Goal: Transaction & Acquisition: Purchase product/service

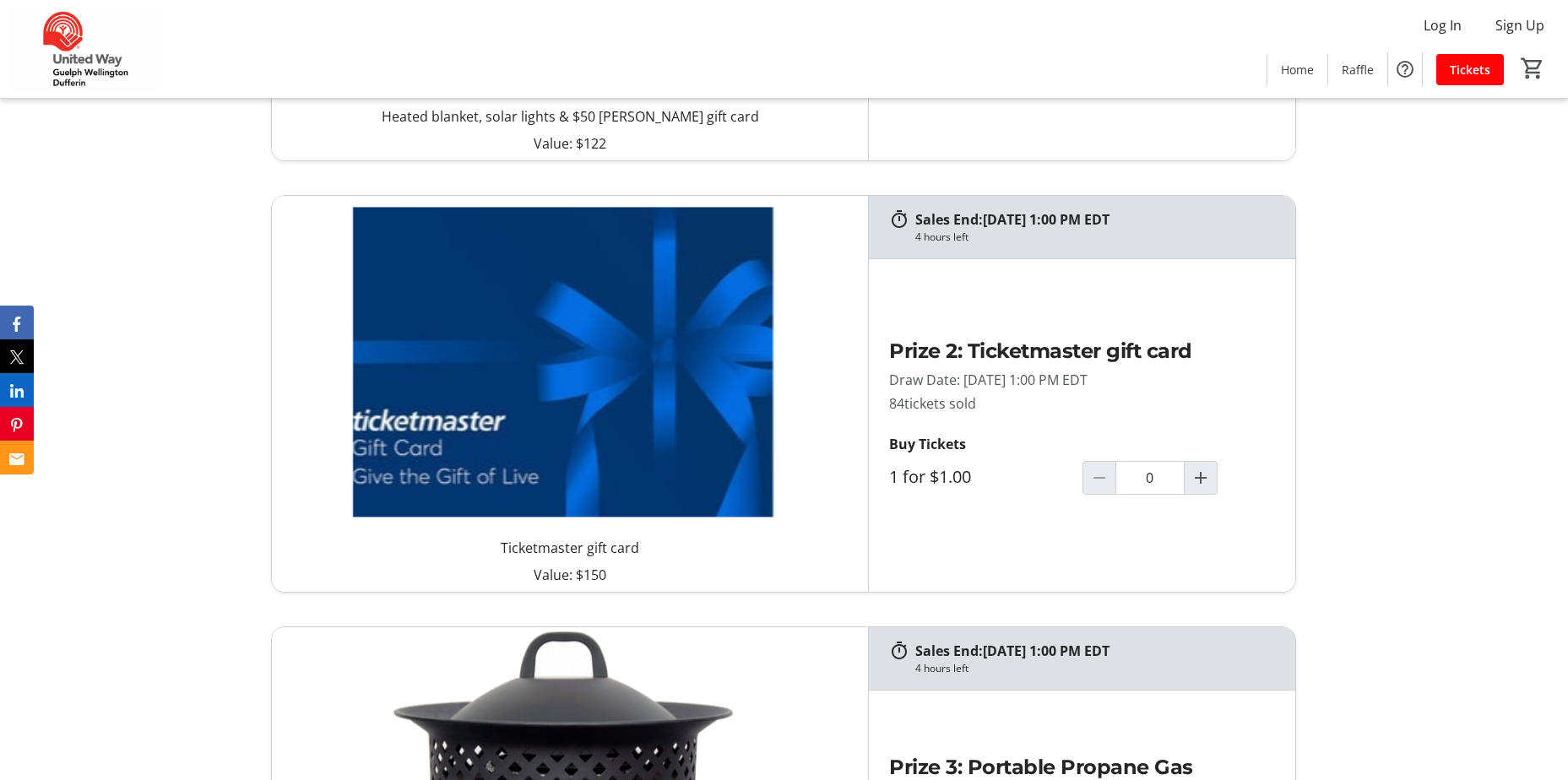
scroll to position [1773, 0]
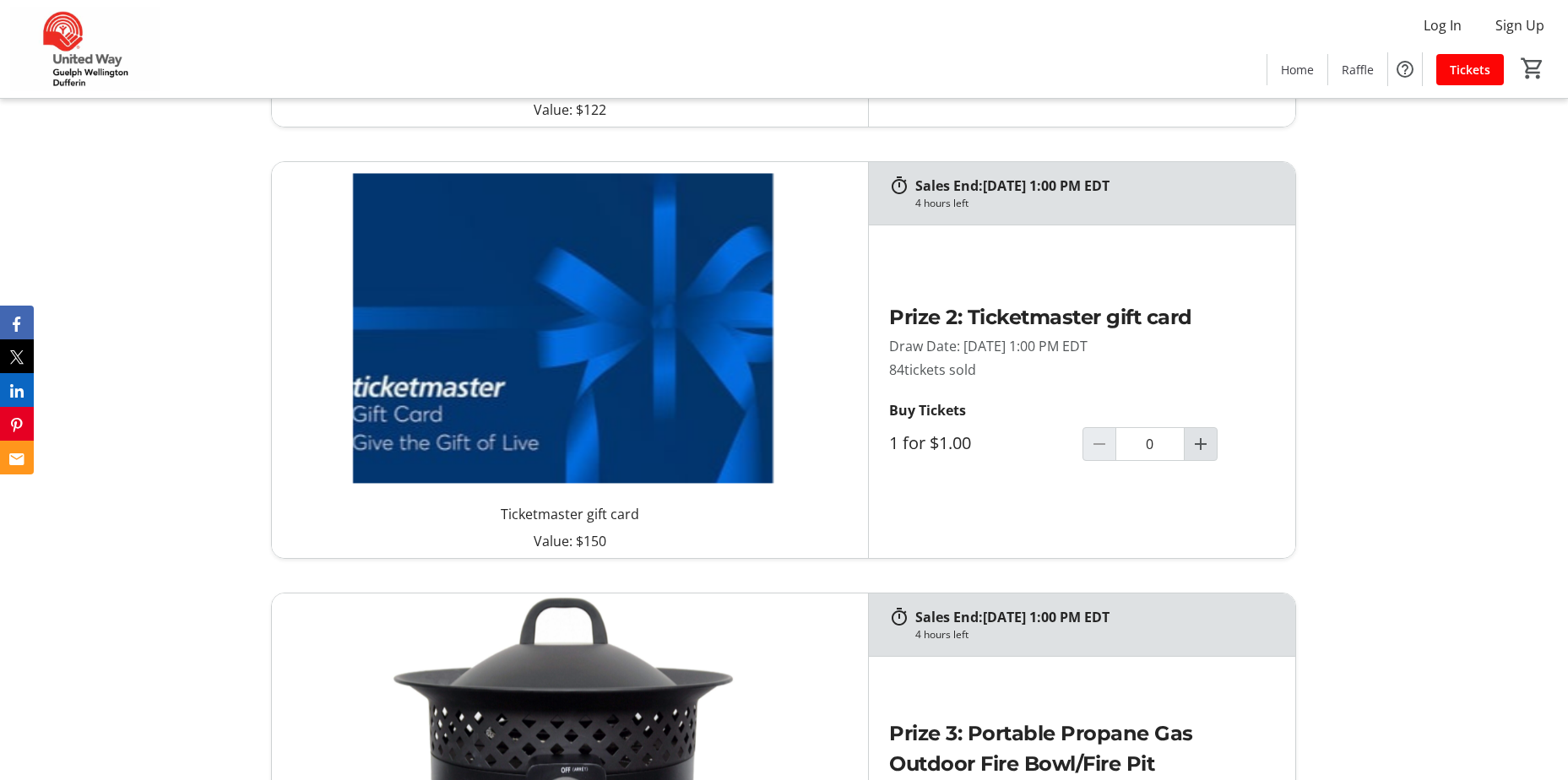
click at [1203, 444] on mat-icon "Increment by one" at bounding box center [1201, 444] width 21 height 21
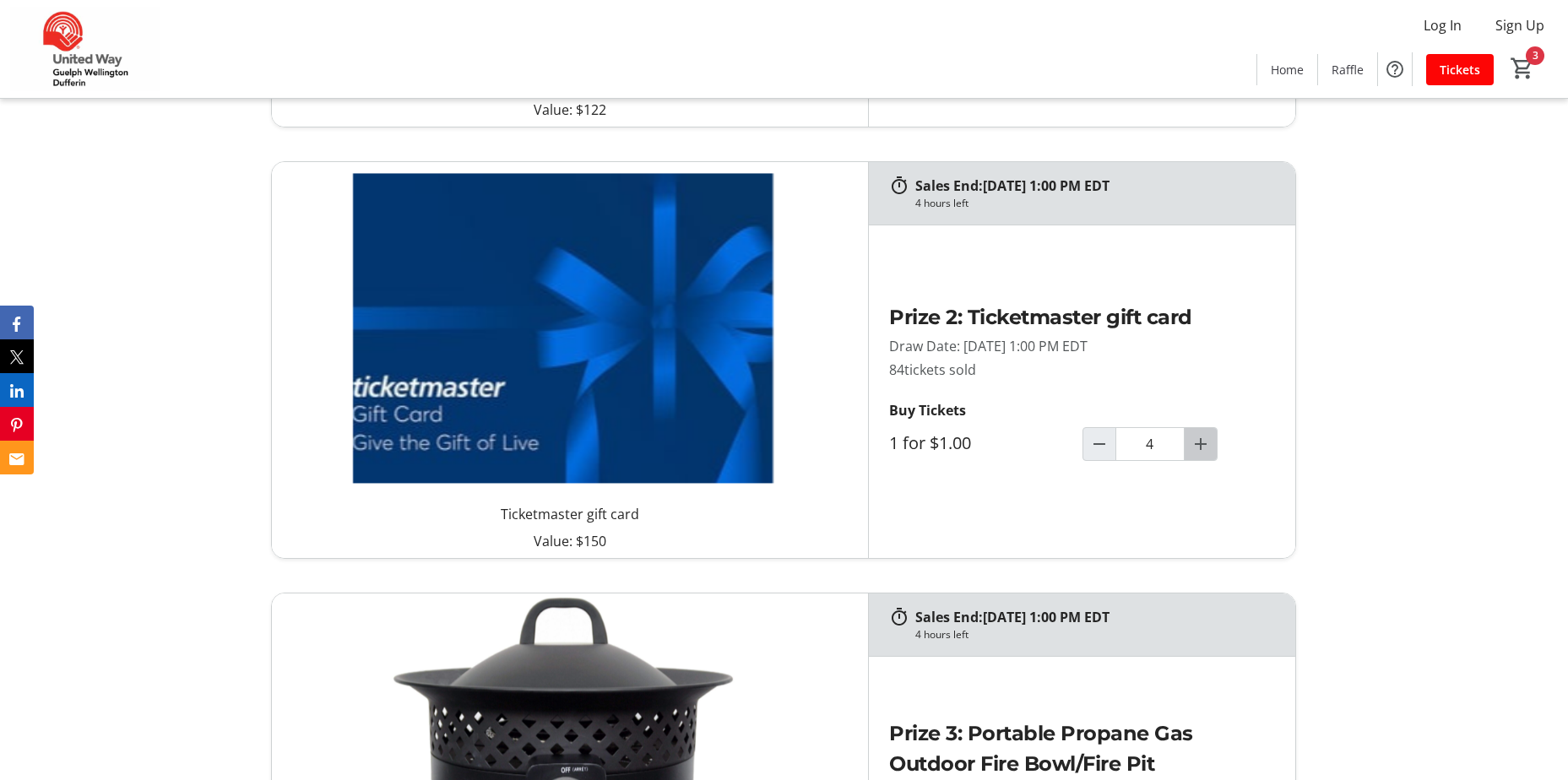
type input "5"
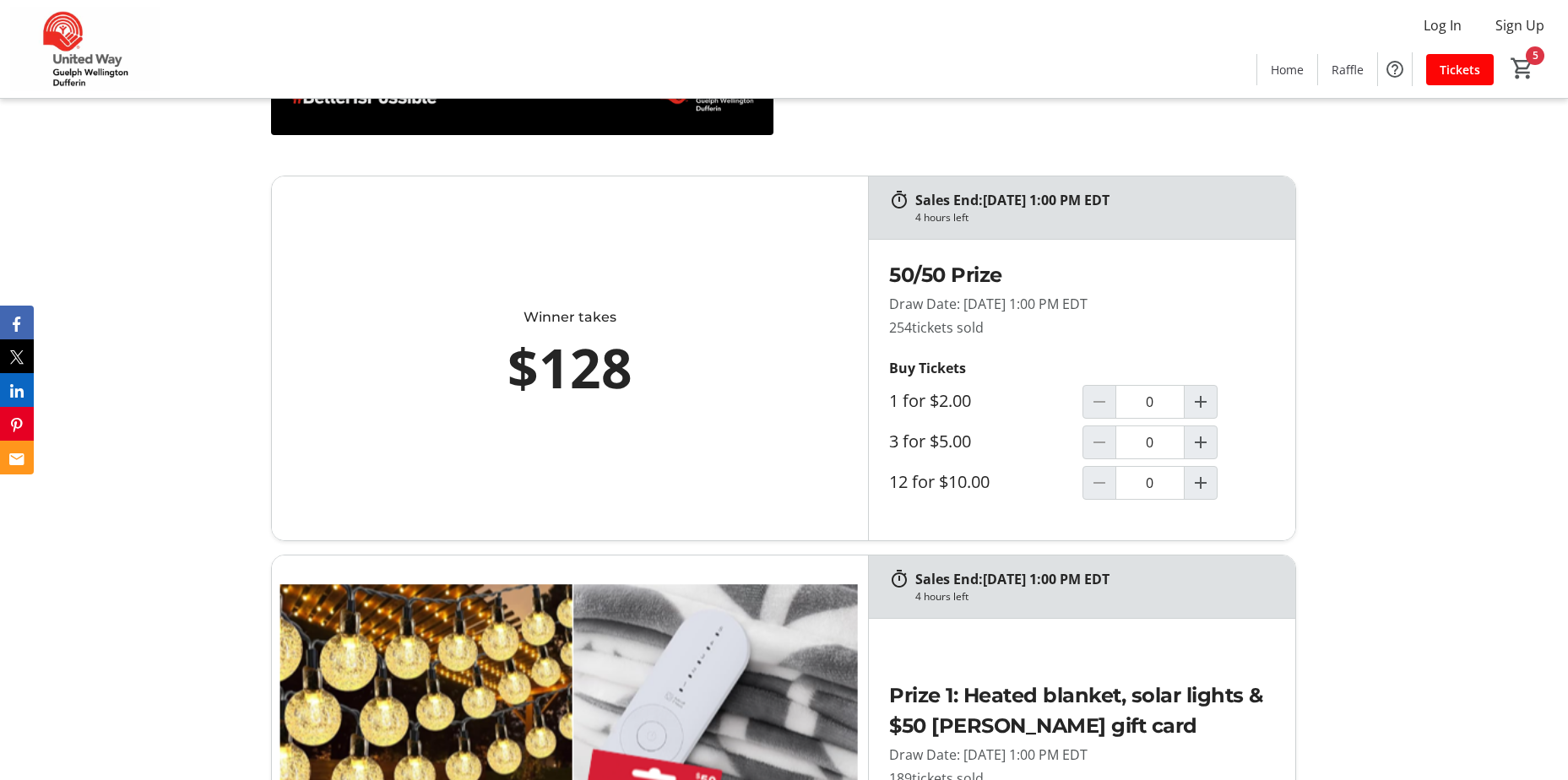
scroll to position [928, 0]
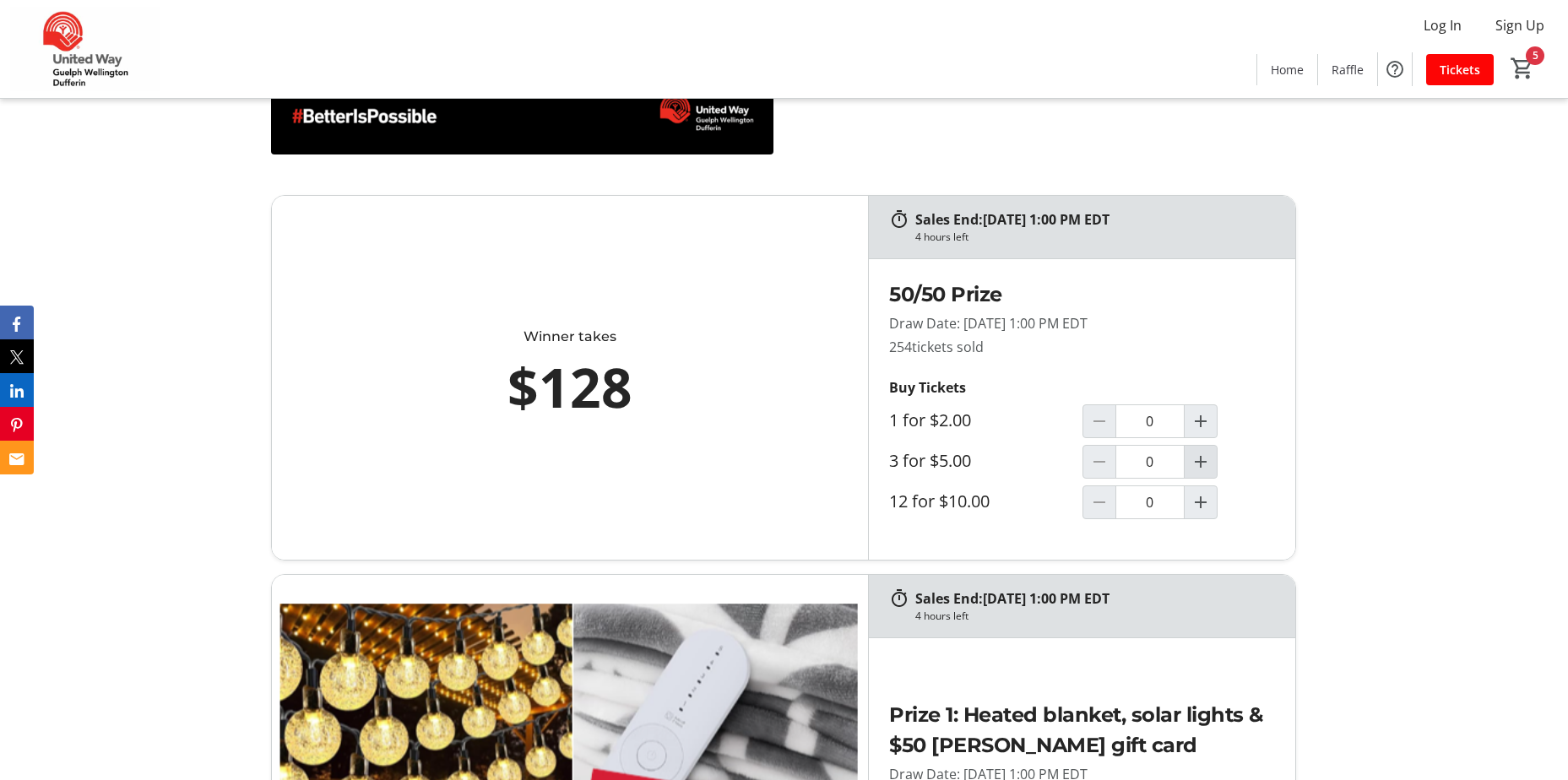
click at [1200, 457] on mat-icon "Increment by one" at bounding box center [1201, 462] width 21 height 21
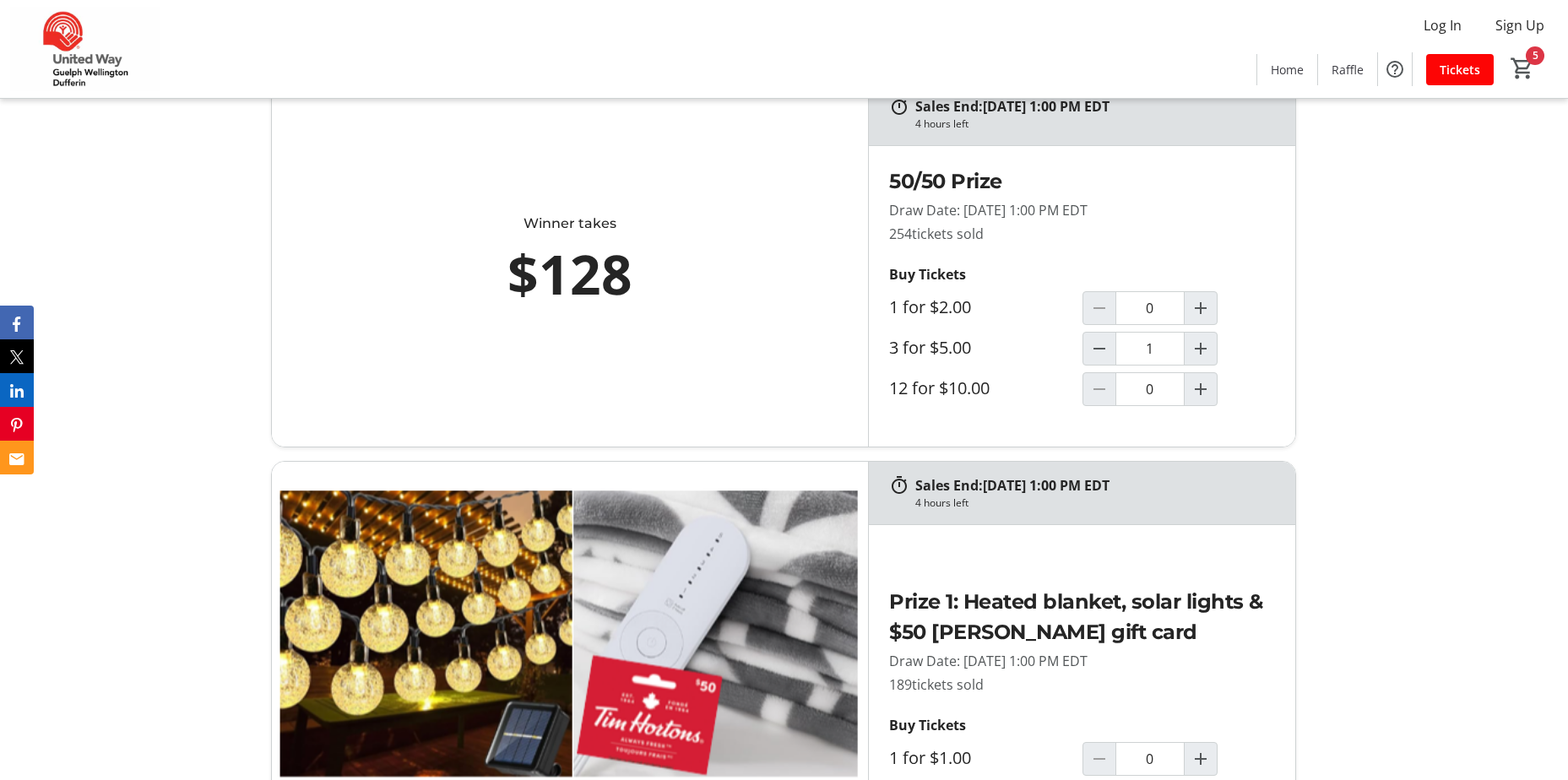
type input "1"
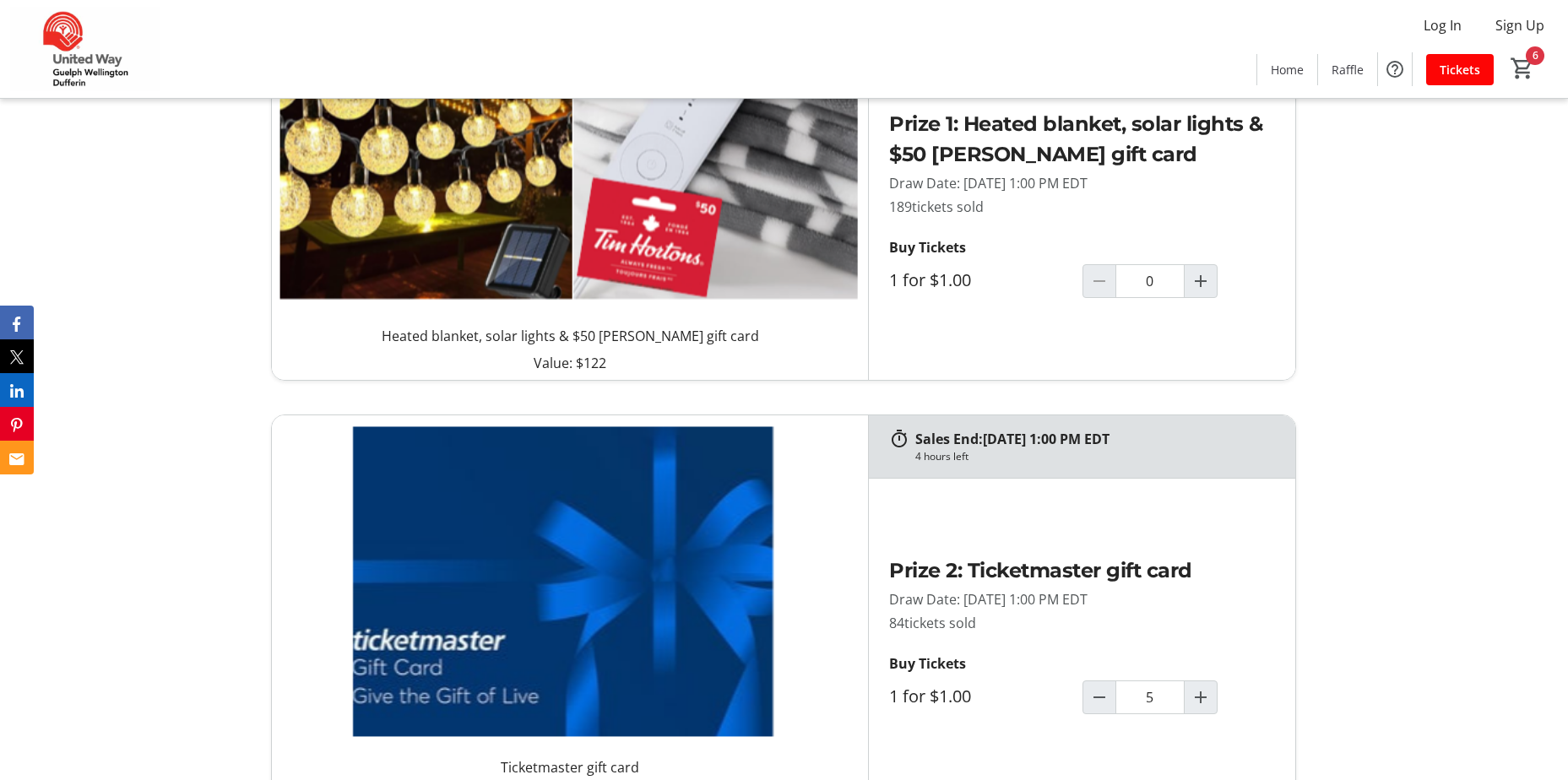
scroll to position [2110, 0]
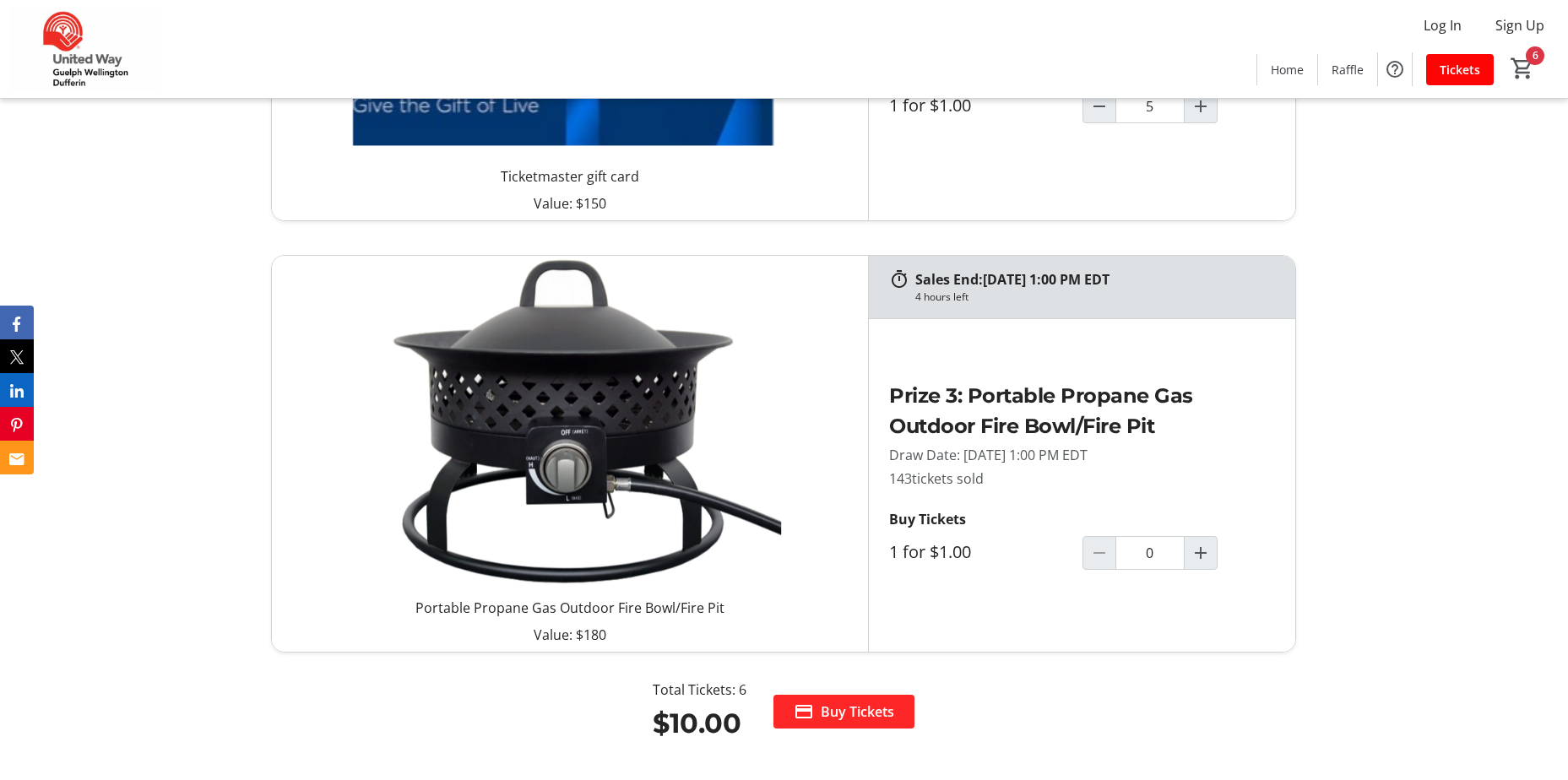
click at [839, 710] on span "Buy Tickets" at bounding box center [858, 712] width 74 height 21
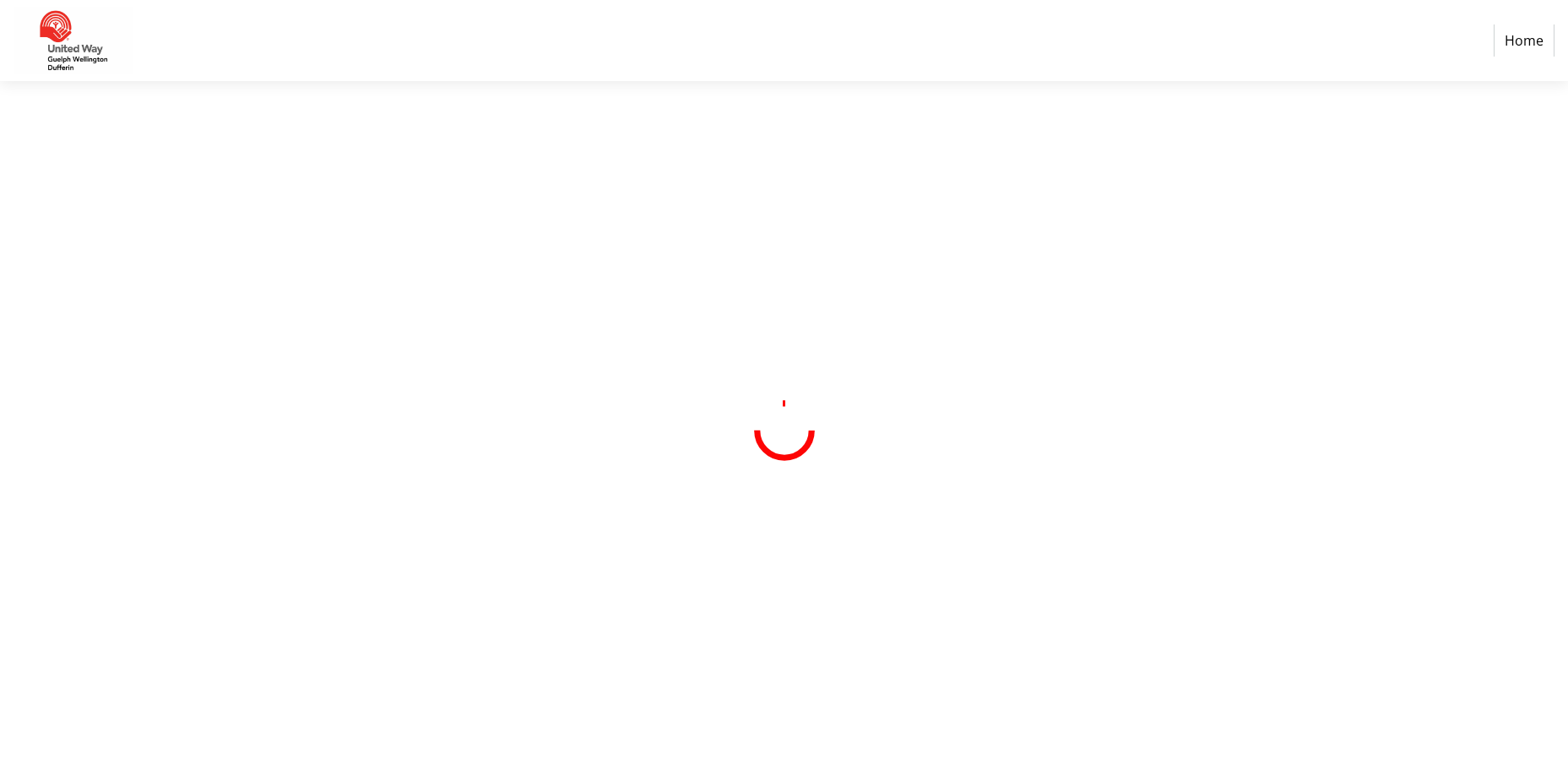
select select "CA"
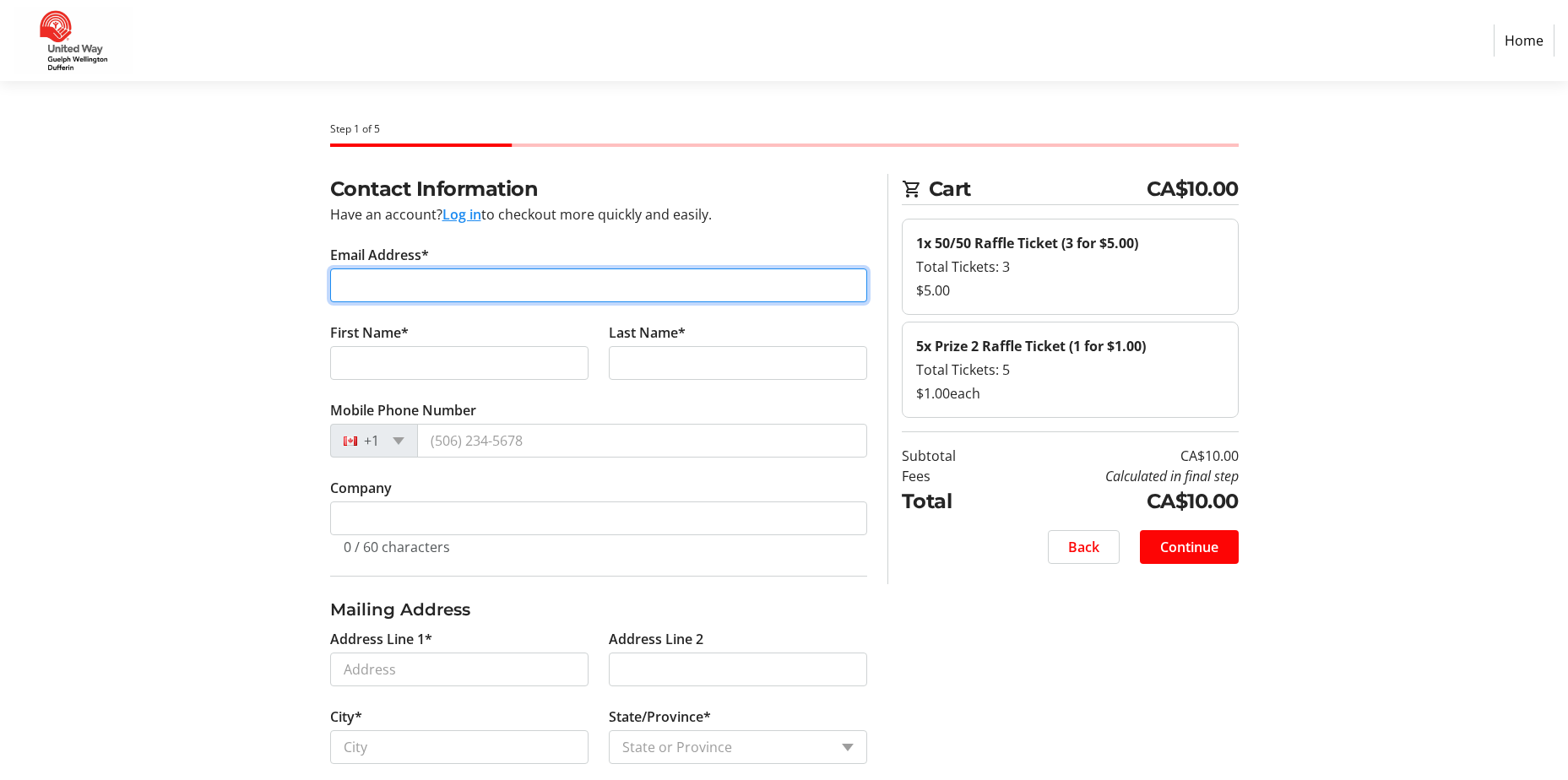
click at [360, 284] on input "Email Address*" at bounding box center [598, 286] width 537 height 34
type input "[EMAIL_ADDRESS][DOMAIN_NAME]"
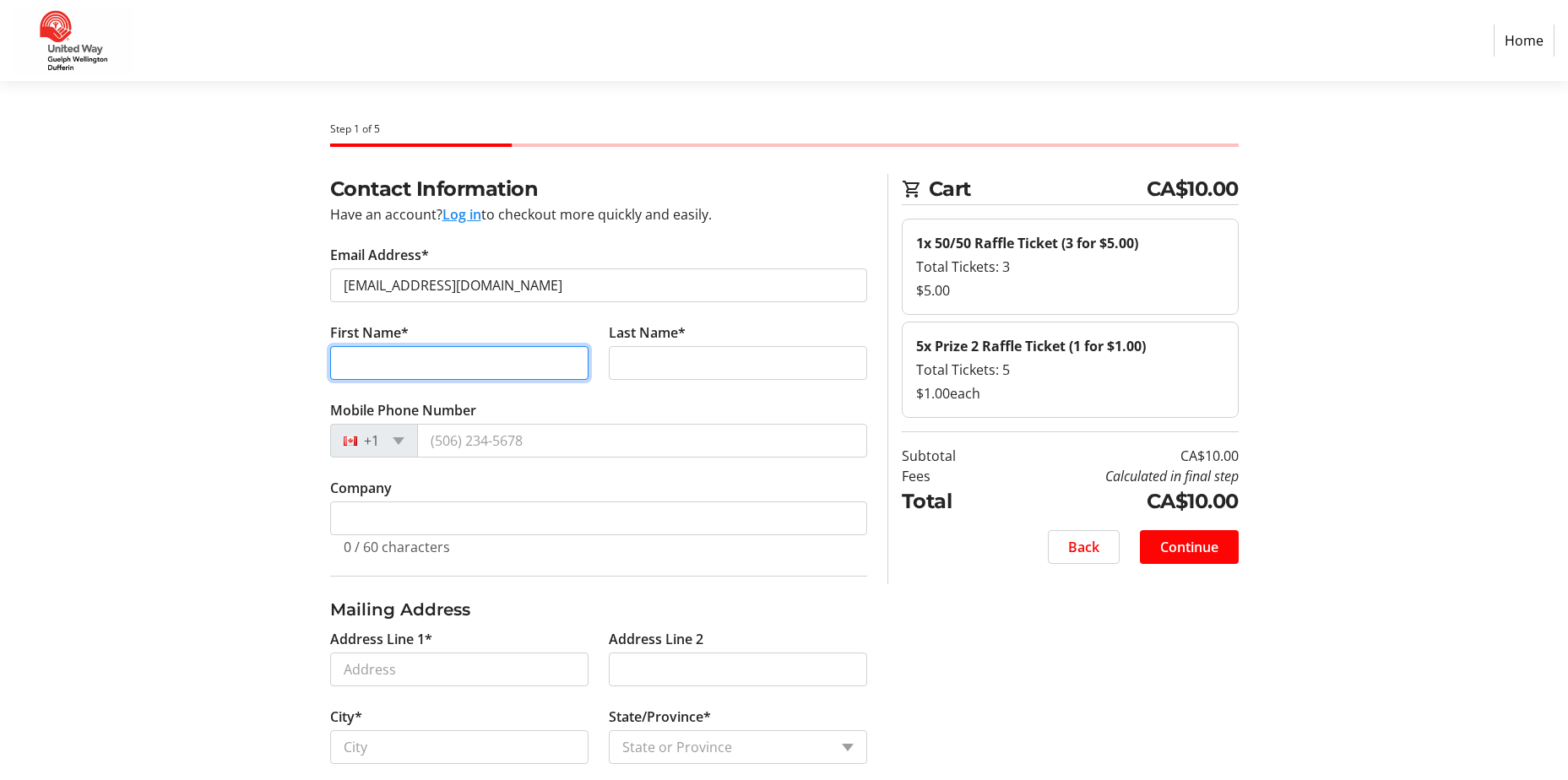
type input "[PERSON_NAME]"
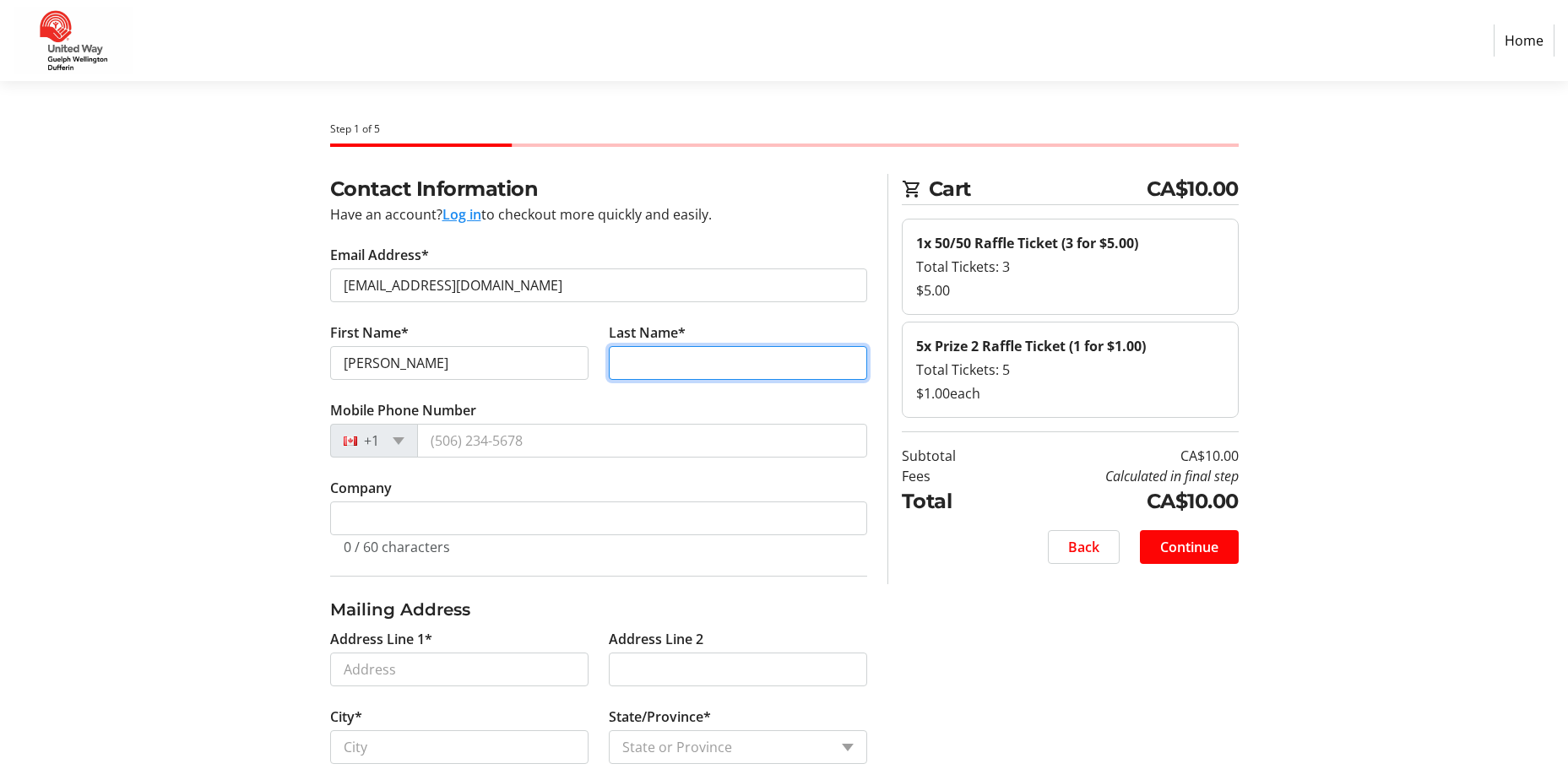
type input "Franklin"
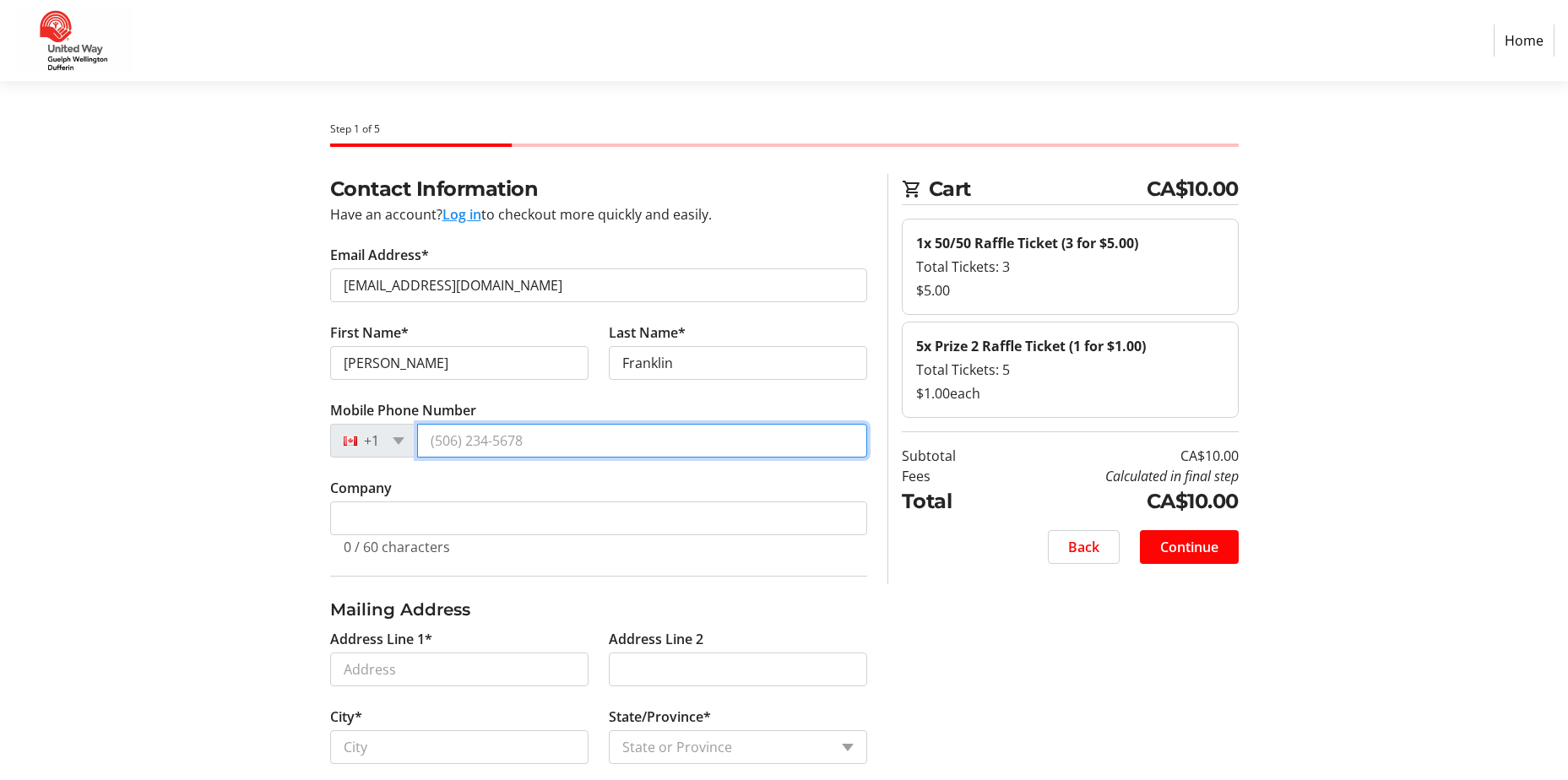
type input "[PHONE_NUMBER]"
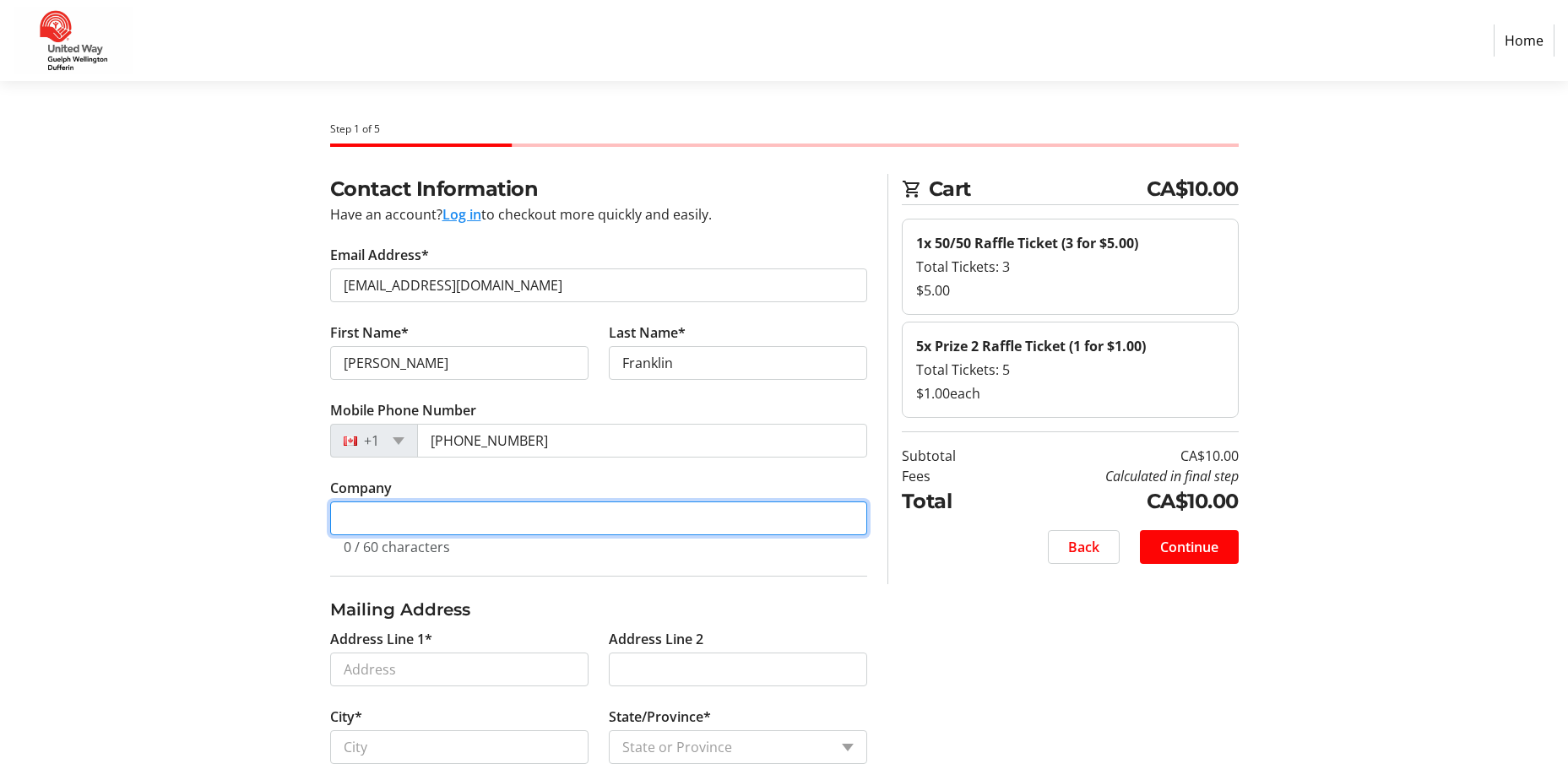
type input "County of [GEOGRAPHIC_DATA]"
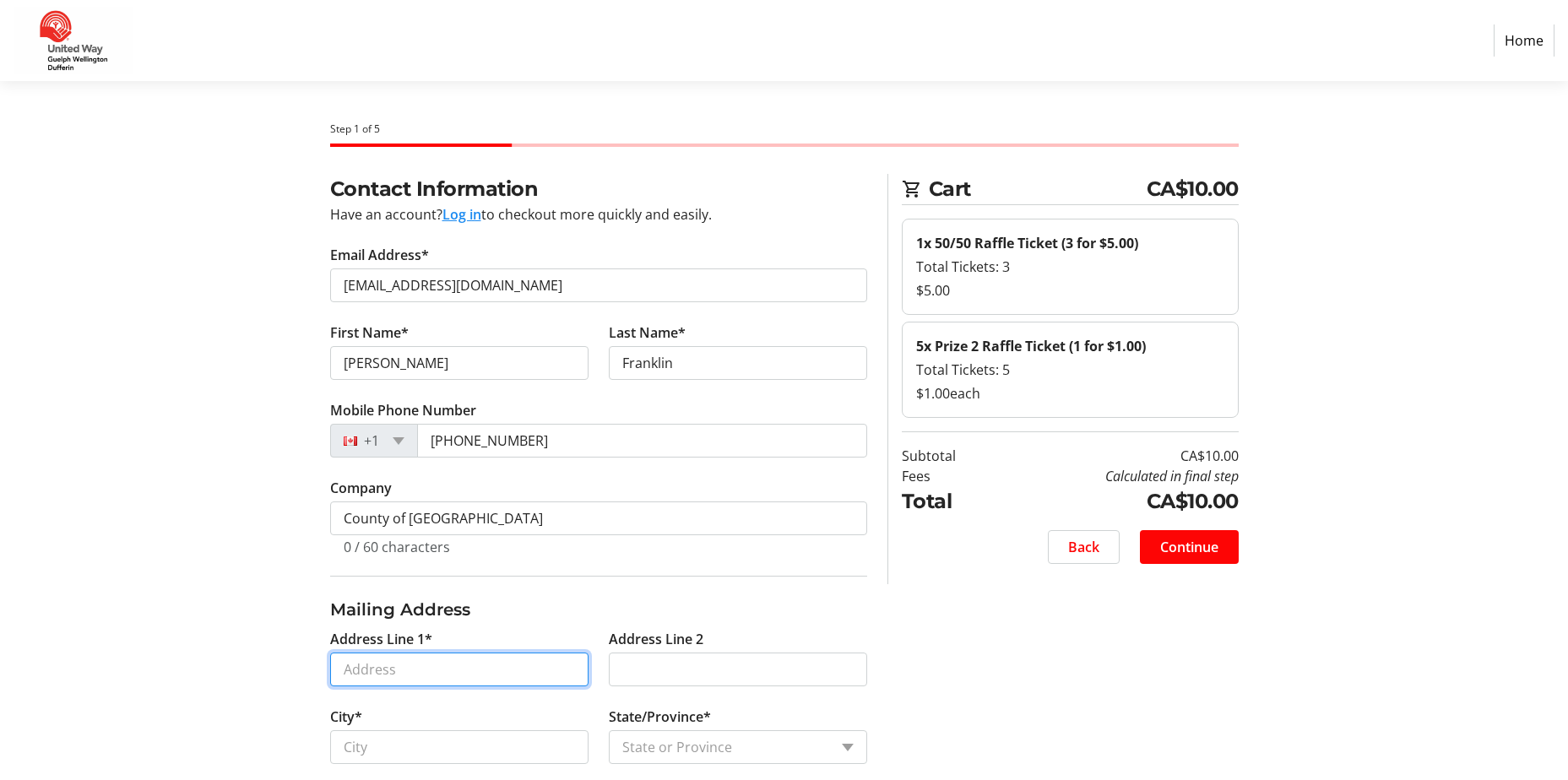
type input "[STREET_ADDRESS][PERSON_NAME][PERSON_NAME]"
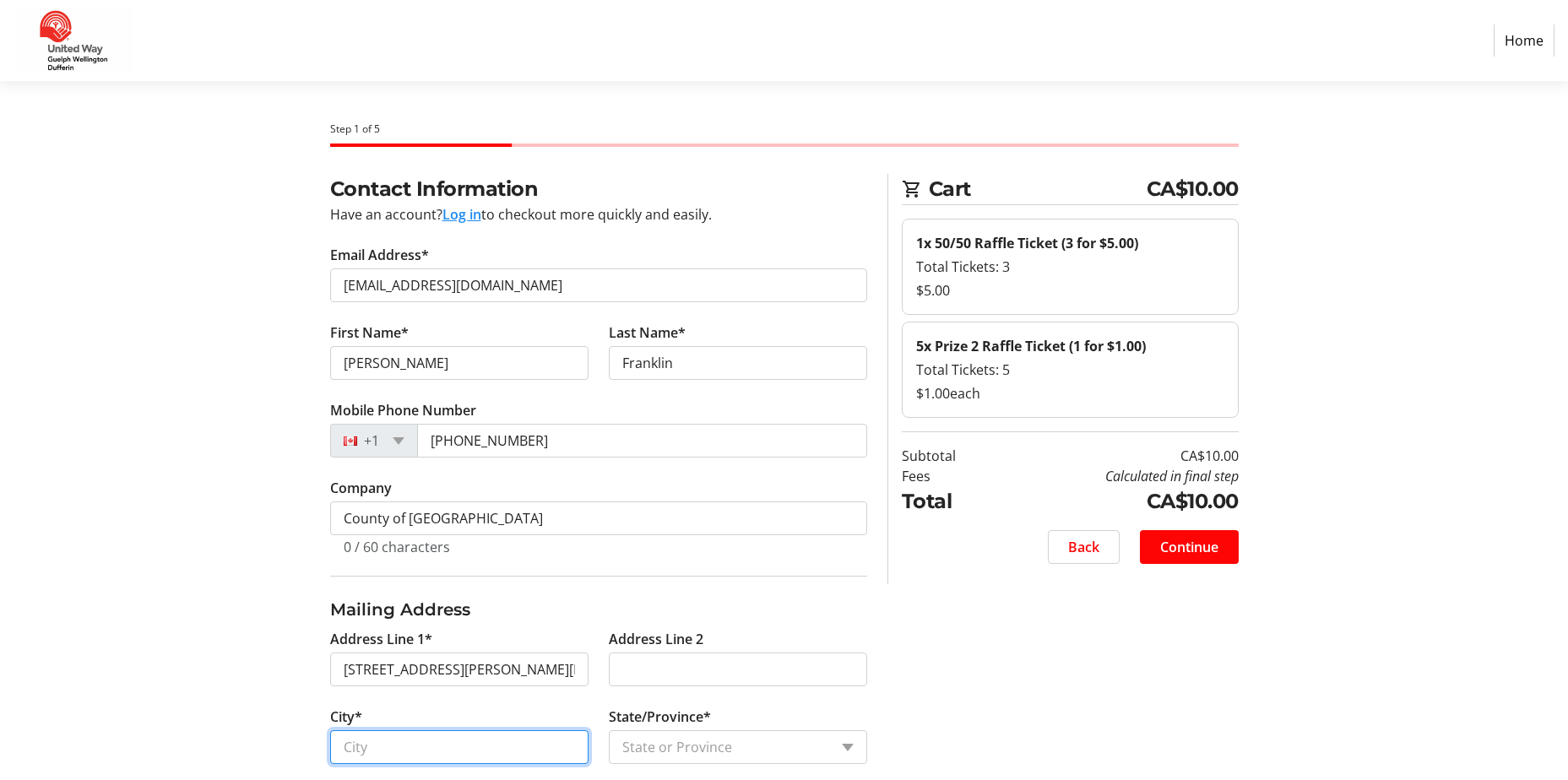
type input "Fergus"
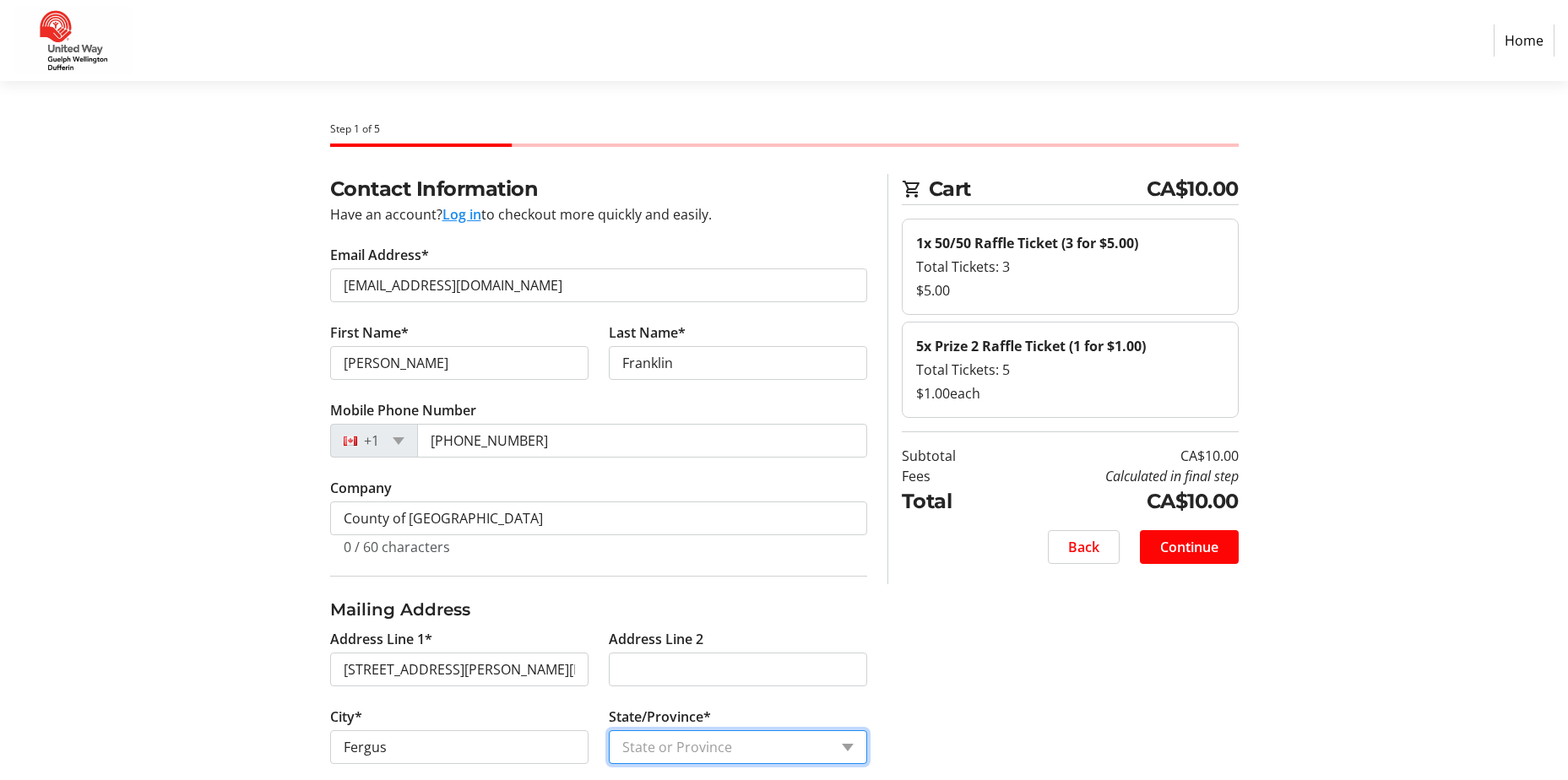
select select "ON"
type input "N1M 1K3"
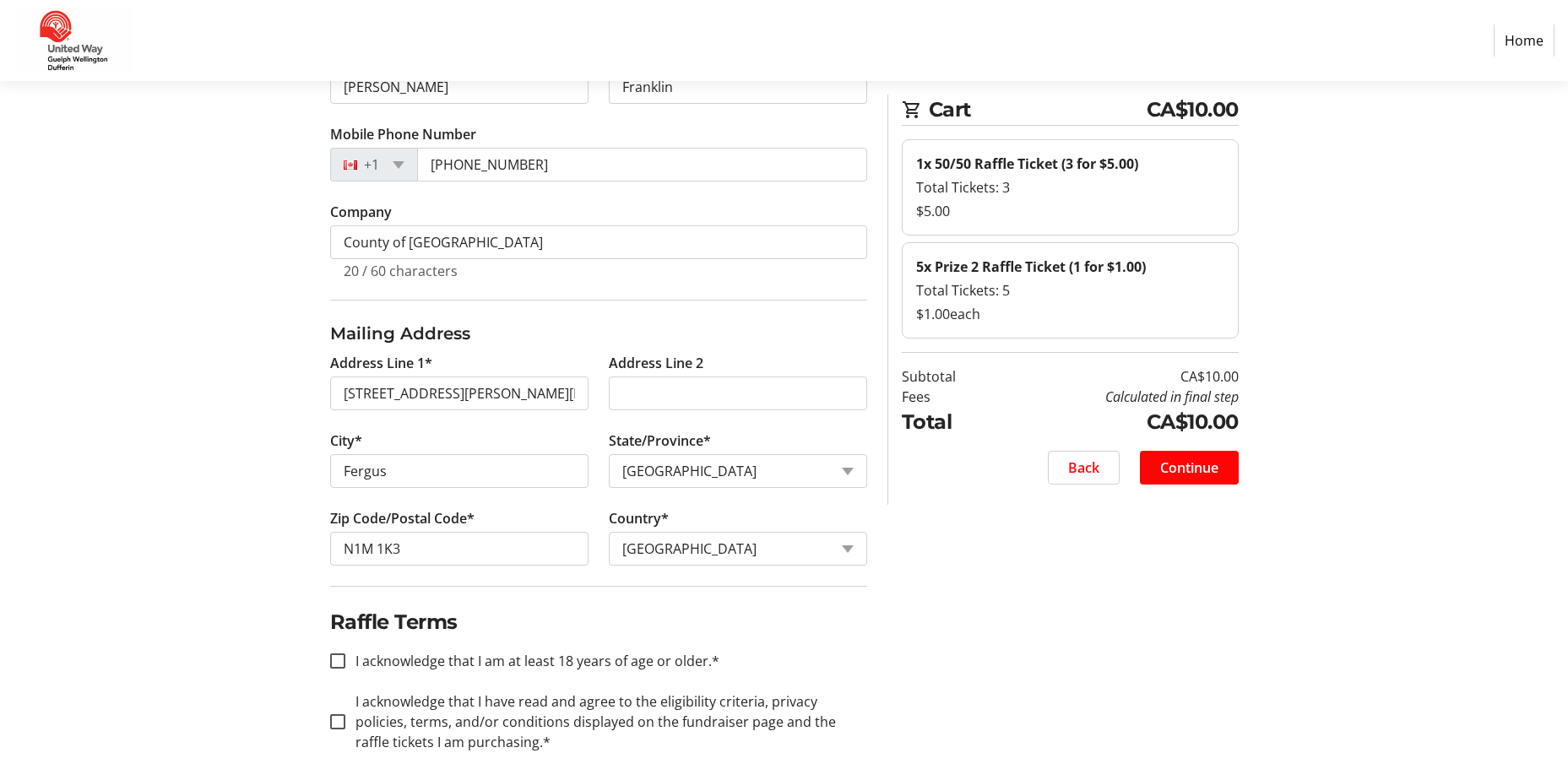
scroll to position [288, 0]
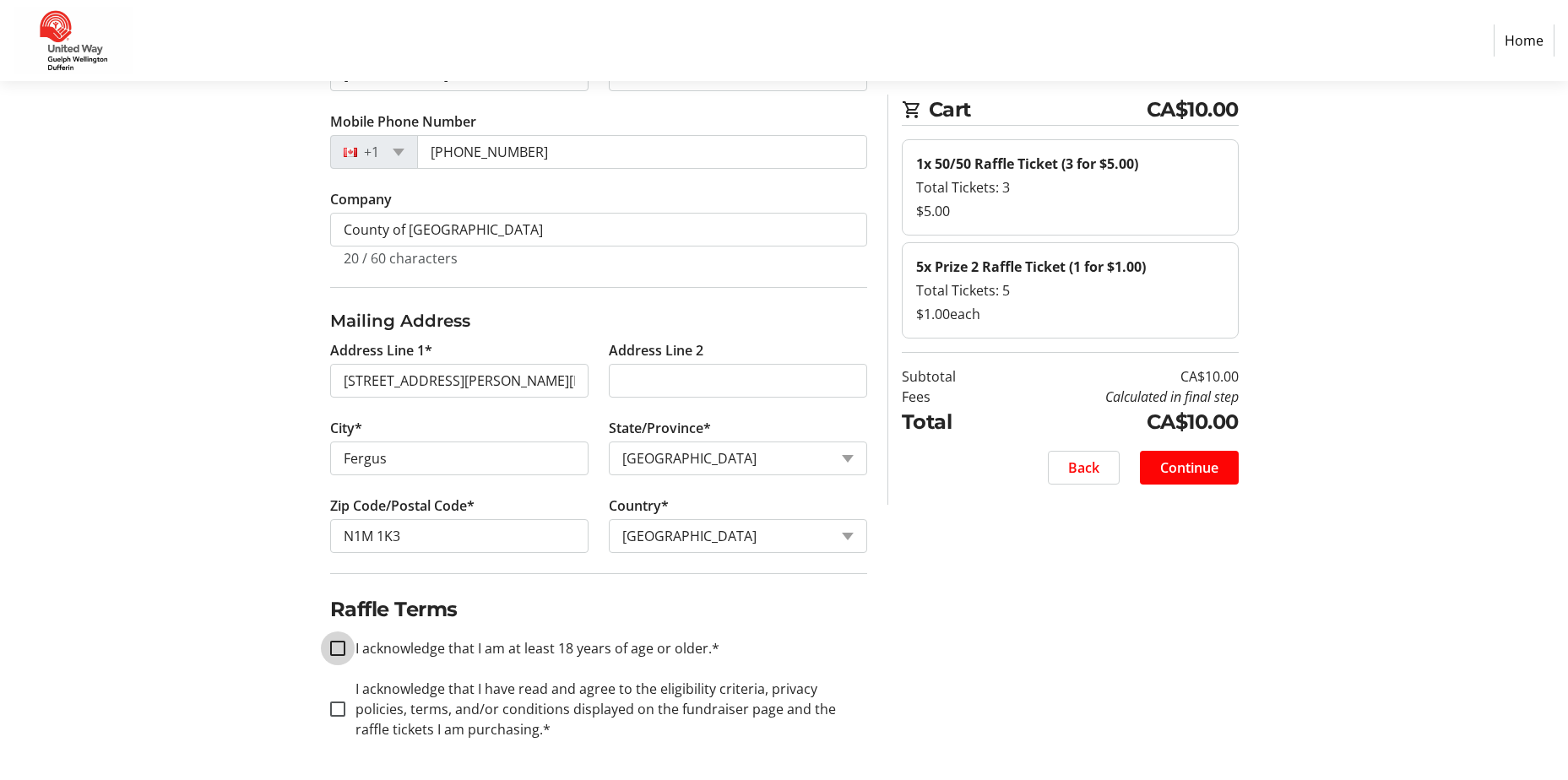
click at [342, 644] on input "I acknowledge that I am at least 18 years of age or older.*" at bounding box center [338, 648] width 15 height 15
checkbox input "true"
click at [335, 713] on input "I acknowledge that I have read and agree to the eligibility criteria, privacy p…" at bounding box center [338, 709] width 15 height 15
checkbox input "true"
click at [1187, 463] on span "Continue" at bounding box center [1189, 467] width 58 height 21
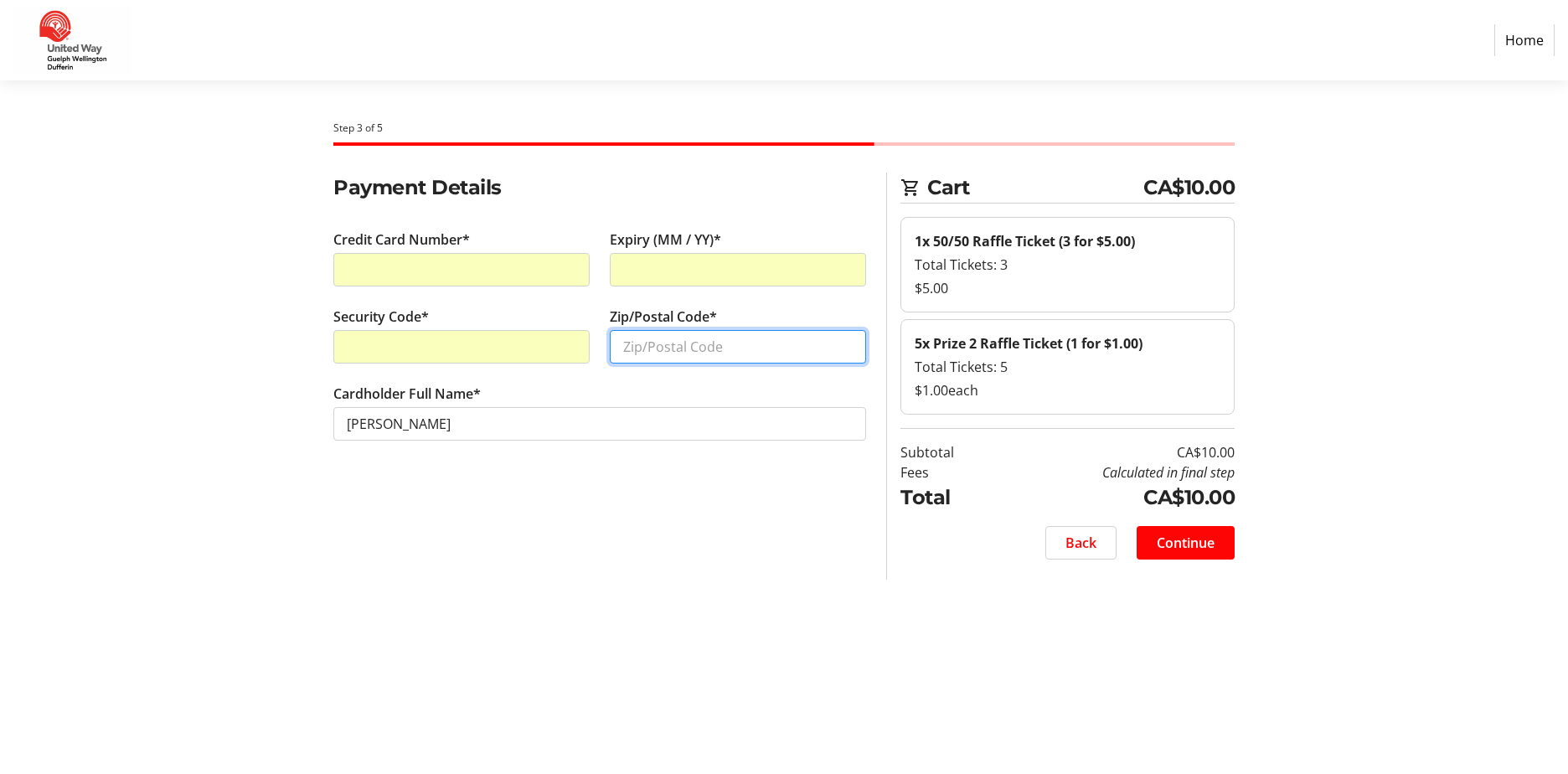
click at [660, 344] on input "Zip/Postal Code*" at bounding box center [738, 347] width 256 height 33
type input "N1M 1K3"
type input "0"
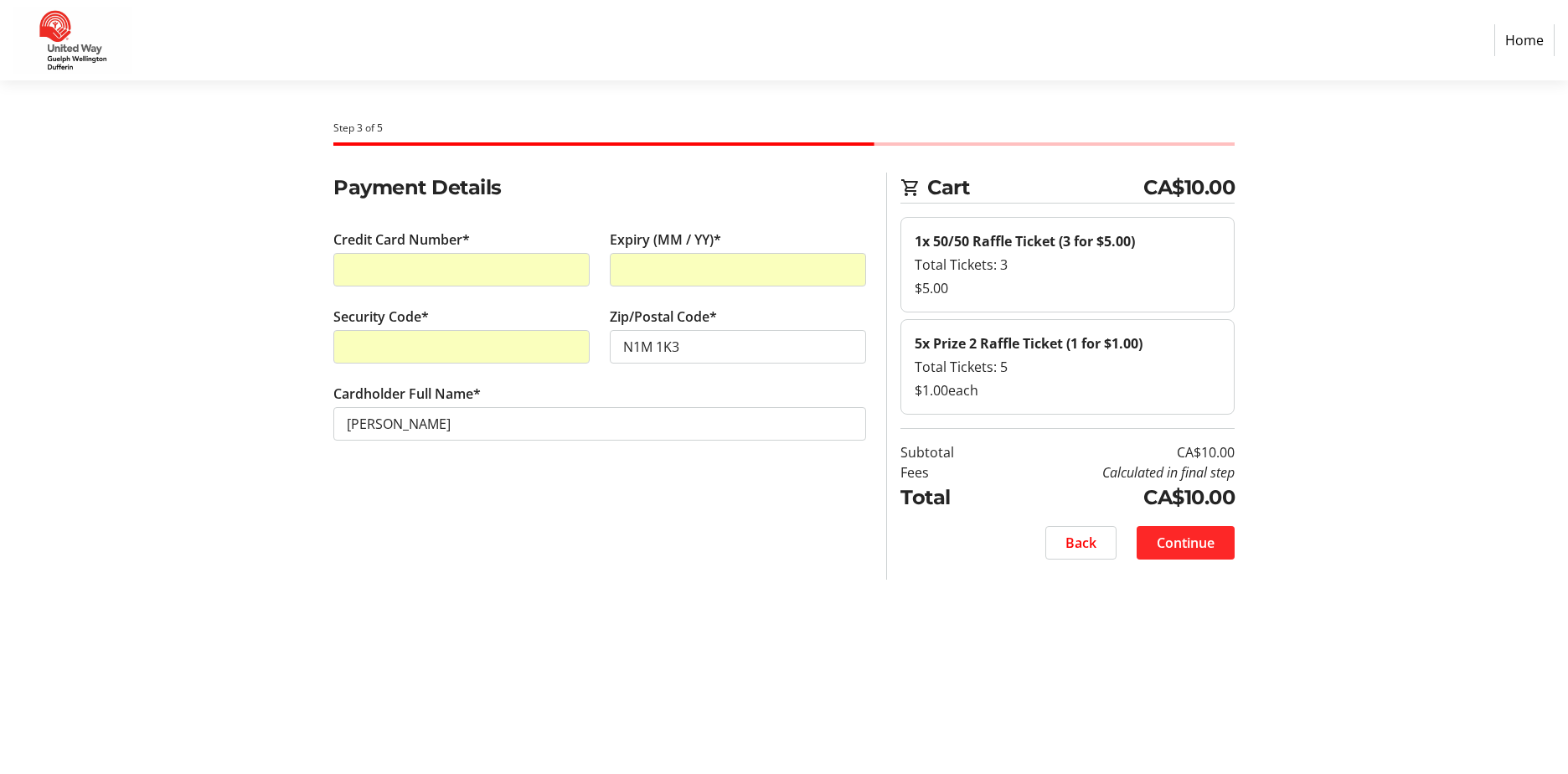
click at [1193, 545] on span "Continue" at bounding box center [1186, 543] width 57 height 20
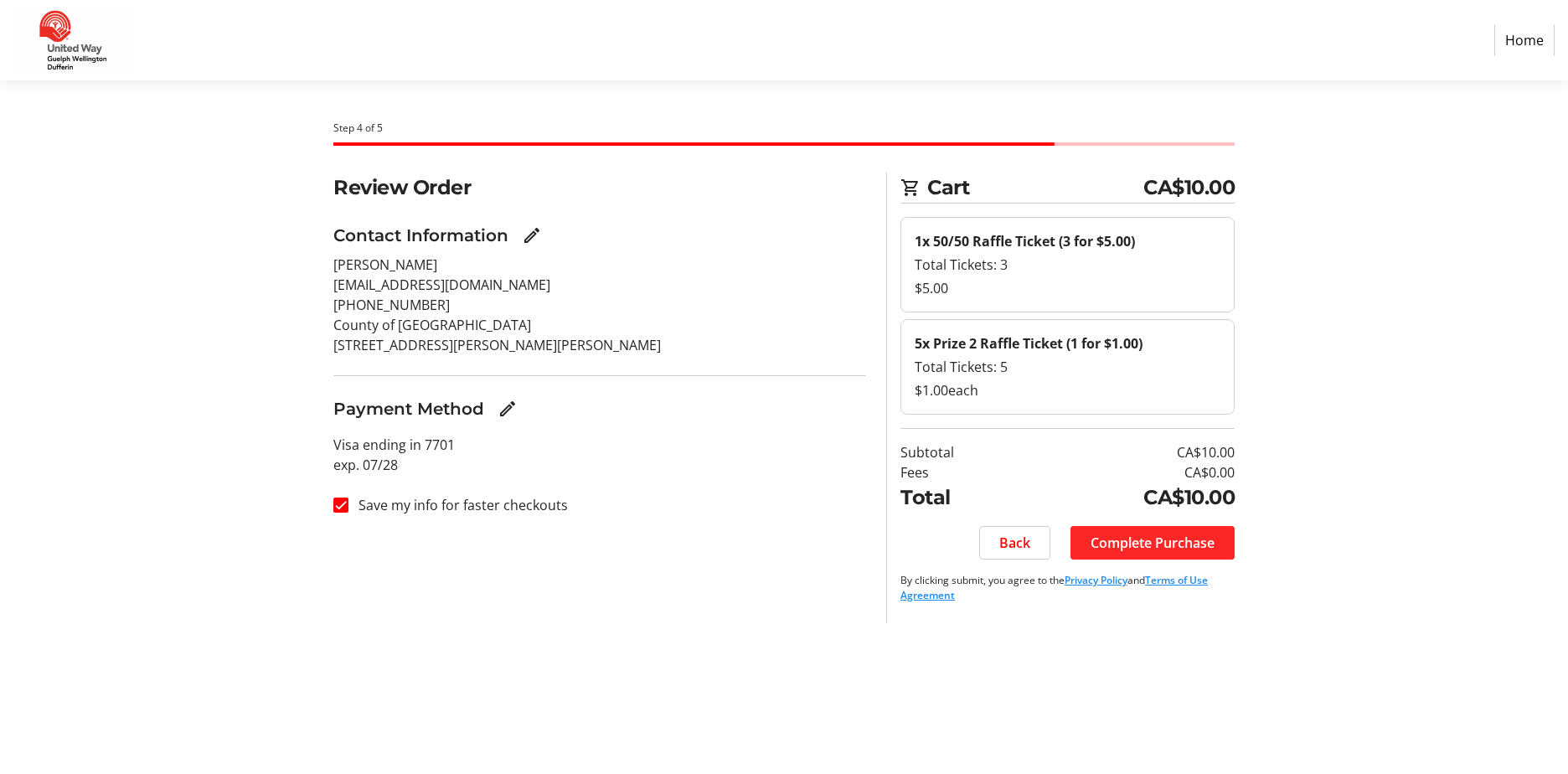
click at [1191, 541] on span "Complete Purchase" at bounding box center [1152, 543] width 124 height 20
